Goal: Find specific page/section: Find specific page/section

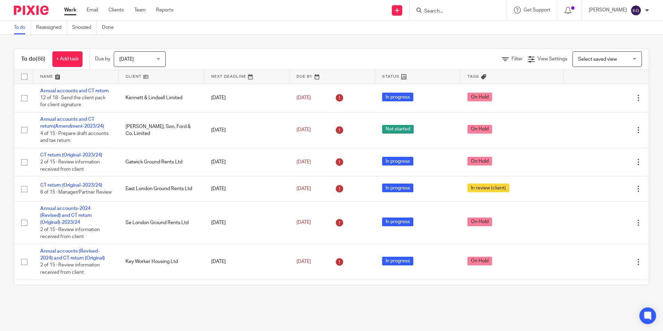
click at [455, 9] on input "Search" at bounding box center [455, 11] width 62 height 6
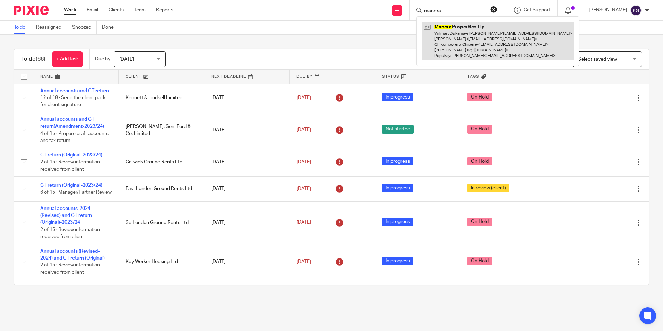
type input "manera"
click at [485, 49] on link at bounding box center [498, 41] width 152 height 39
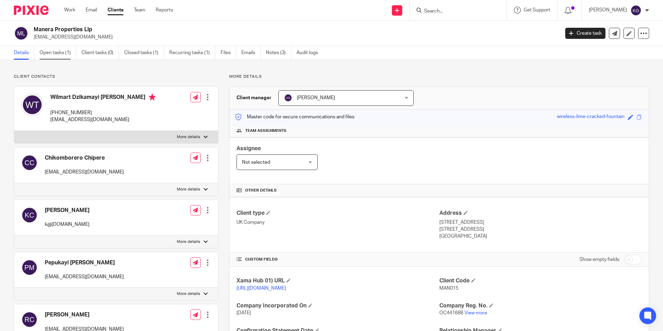
click at [59, 54] on link "Open tasks (1)" at bounding box center [58, 53] width 37 height 14
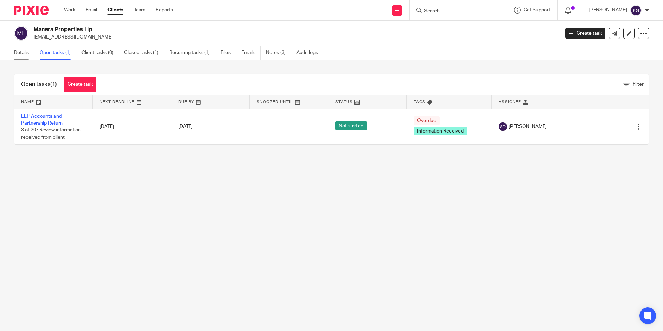
click at [29, 52] on link "Details" at bounding box center [24, 53] width 20 height 14
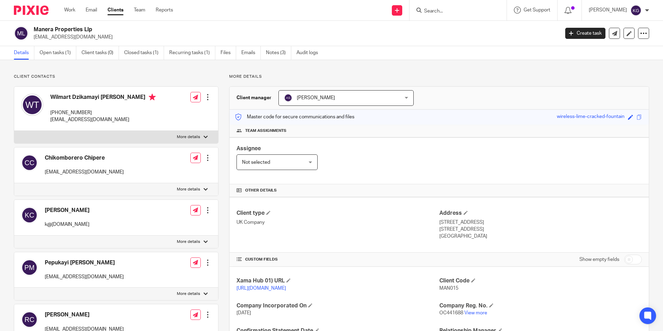
click at [456, 9] on input "Search" at bounding box center [455, 11] width 62 height 6
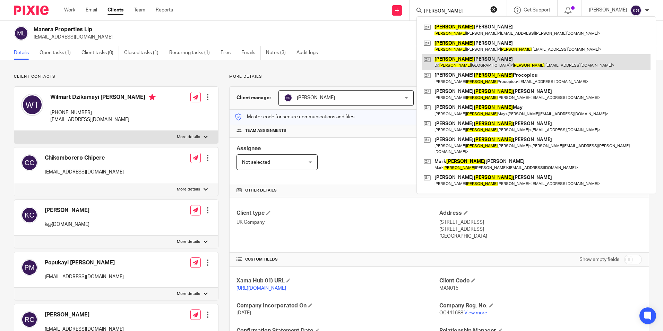
type input "anthony"
click at [474, 58] on link at bounding box center [536, 62] width 229 height 16
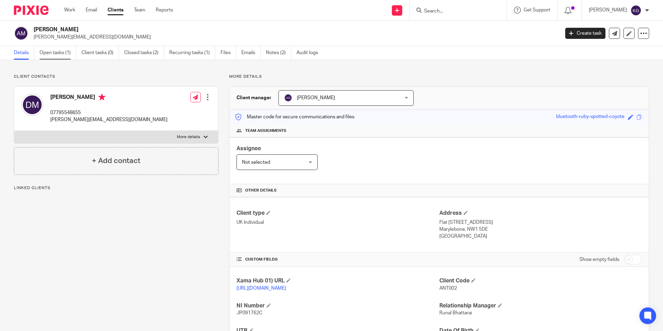
click at [59, 51] on link "Open tasks (1)" at bounding box center [58, 53] width 37 height 14
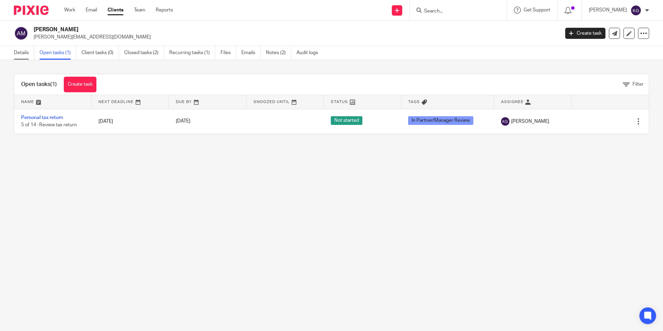
click at [21, 54] on link "Details" at bounding box center [24, 53] width 20 height 14
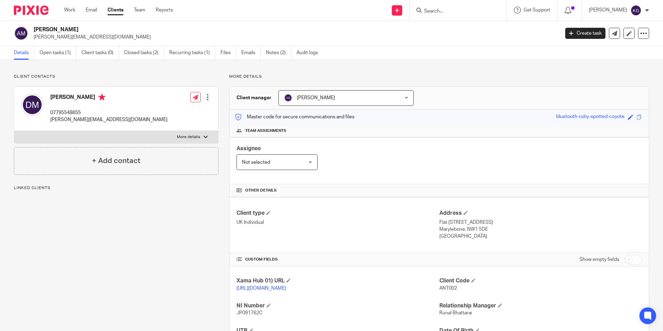
click at [440, 13] on input "Search" at bounding box center [455, 11] width 62 height 6
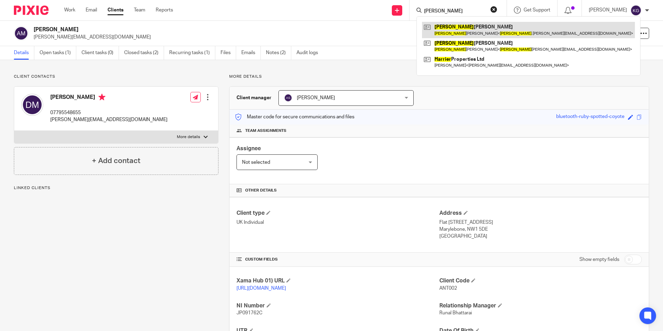
type input "[PERSON_NAME]"
click at [449, 32] on link at bounding box center [528, 30] width 213 height 16
